Goal: Task Accomplishment & Management: Manage account settings

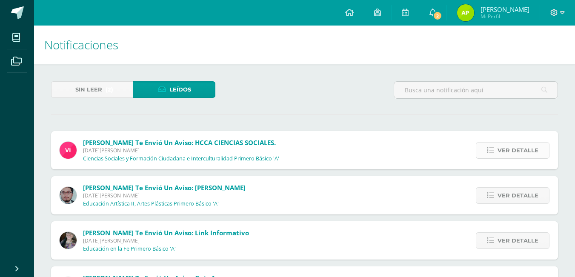
click at [483, 158] on link "Ver detalle" at bounding box center [513, 150] width 74 height 17
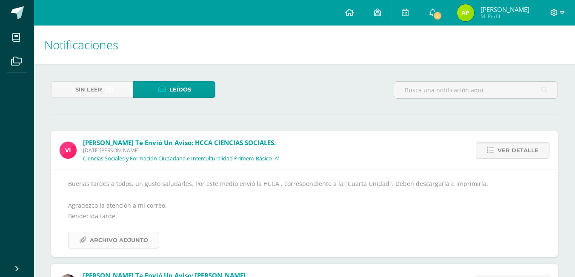
click at [137, 245] on span "Archivo Adjunto" at bounding box center [119, 240] width 58 height 16
click at [502, 150] on span "Ver detalle" at bounding box center [517, 151] width 41 height 16
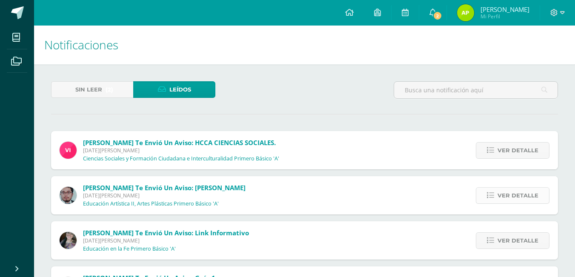
click at [512, 193] on span "Ver detalle" at bounding box center [517, 196] width 41 height 16
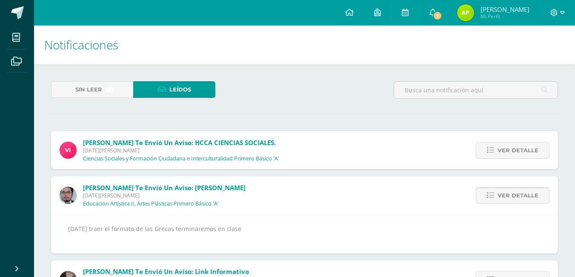
click at [512, 193] on span "Ver detalle" at bounding box center [517, 196] width 41 height 16
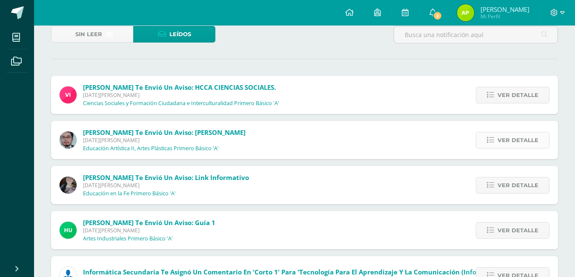
scroll to position [59, 0]
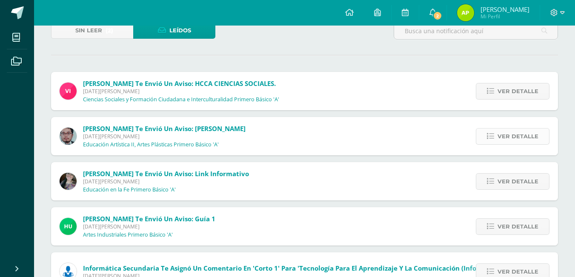
click at [512, 193] on div "Ver detalle" at bounding box center [510, 181] width 95 height 38
click at [511, 186] on span "Ver detalle" at bounding box center [517, 182] width 41 height 16
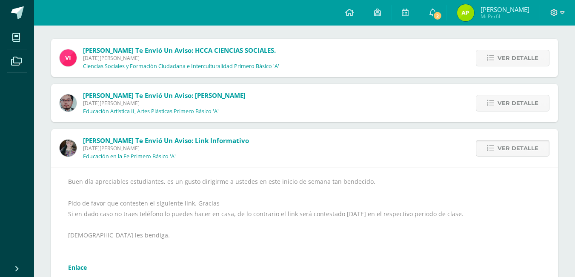
scroll to position [93, 0]
click at [512, 152] on span "Ver detalle" at bounding box center [517, 148] width 41 height 16
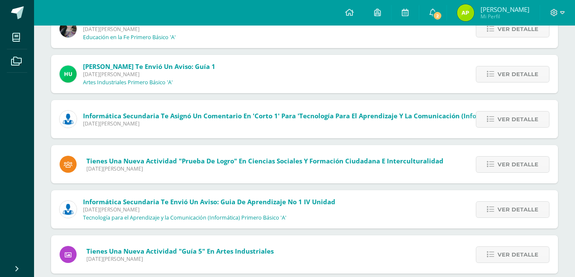
scroll to position [211, 0]
click at [498, 73] on link "Ver detalle" at bounding box center [513, 74] width 74 height 17
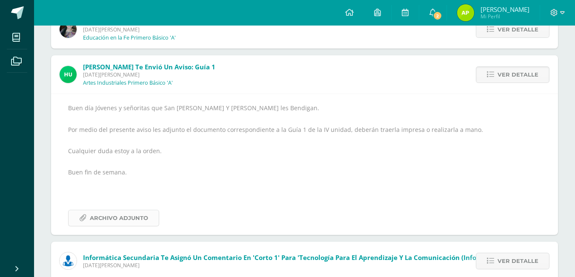
click at [104, 224] on span "Archivo Adjunto" at bounding box center [119, 218] width 58 height 16
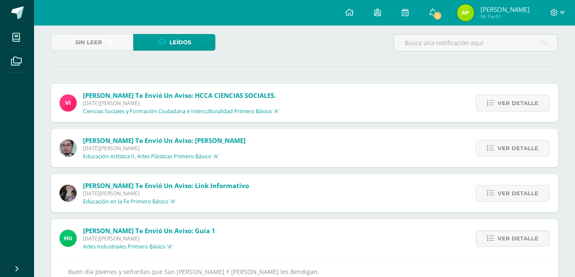
scroll to position [47, 0]
click at [89, 43] on span "Sin leer" at bounding box center [88, 43] width 27 height 16
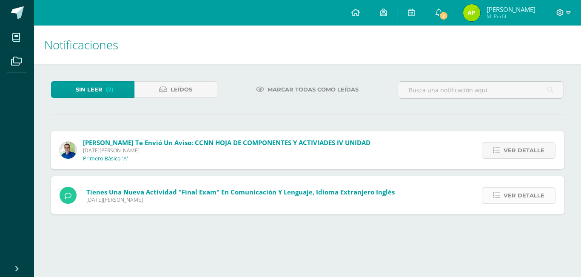
click at [510, 195] on span "Ver detalle" at bounding box center [524, 196] width 41 height 16
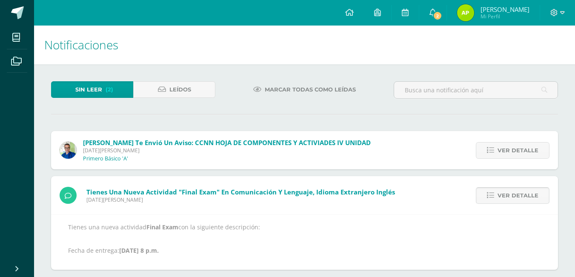
scroll to position [10, 0]
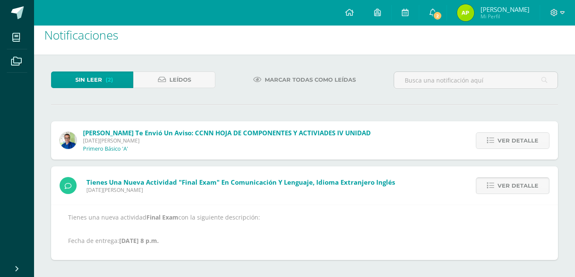
click at [512, 191] on span "Ver detalle" at bounding box center [517, 186] width 41 height 16
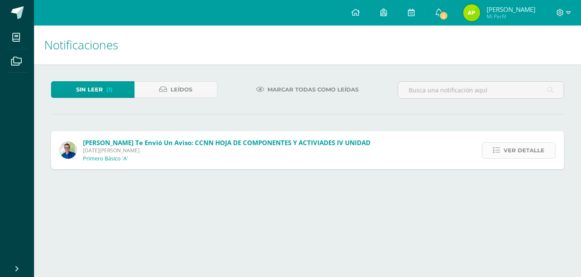
click at [508, 150] on span "Ver detalle" at bounding box center [524, 151] width 41 height 16
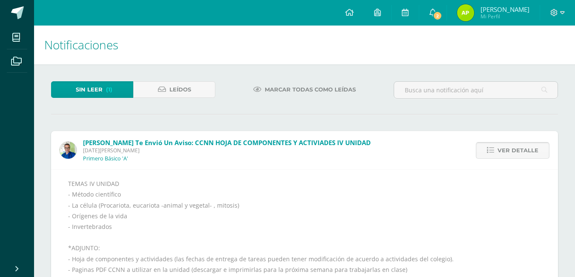
scroll to position [51, 0]
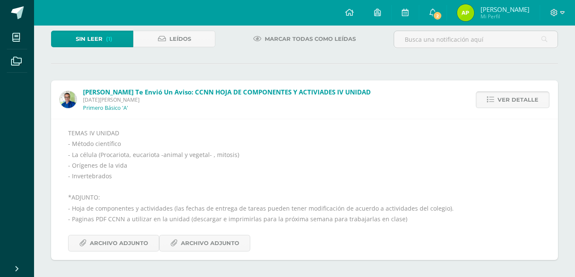
click at [508, 103] on span "Ver detalle" at bounding box center [517, 100] width 41 height 16
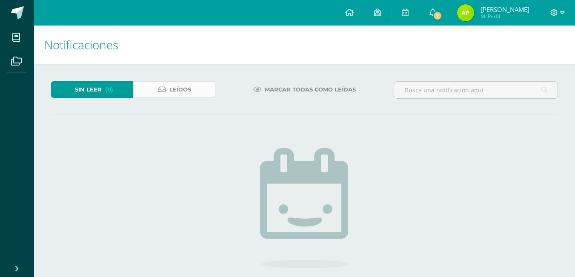
click at [197, 90] on link "Leídos" at bounding box center [174, 89] width 82 height 17
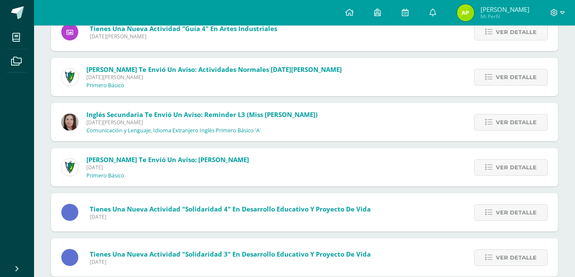
scroll to position [569, 0]
click at [535, 164] on span "Ver detalle" at bounding box center [516, 168] width 41 height 16
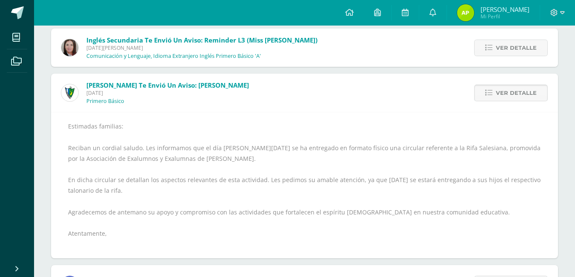
scroll to position [644, 0]
click at [514, 97] on span "Ver detalle" at bounding box center [516, 93] width 41 height 16
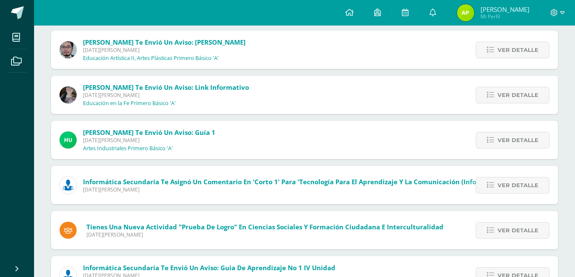
scroll to position [0, 0]
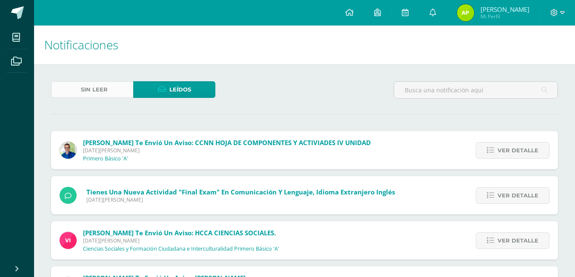
click at [97, 84] on span "Sin leer" at bounding box center [94, 90] width 27 height 16
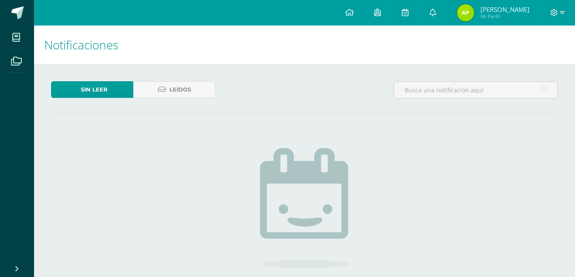
click at [97, 84] on span "Sin leer" at bounding box center [94, 90] width 27 height 16
drag, startPoint x: 0, startPoint y: 0, endPoint x: 97, endPoint y: 84, distance: 128.5
click at [97, 84] on span "Sin leer" at bounding box center [94, 90] width 27 height 16
click at [175, 91] on span "Leídos" at bounding box center [180, 90] width 22 height 16
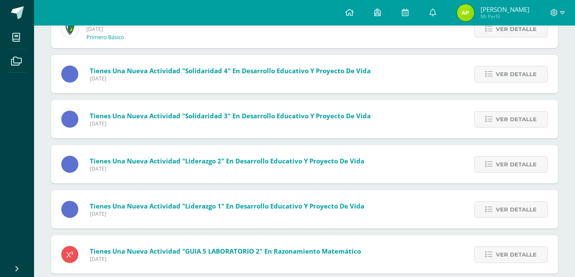
scroll to position [781, 0]
